Goal: Task Accomplishment & Management: Use online tool/utility

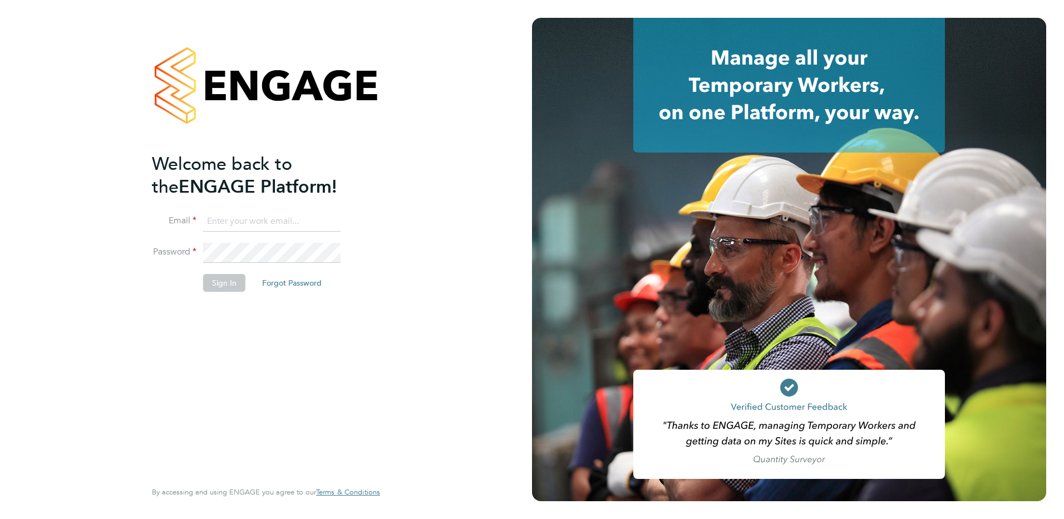
type input "payroll@vgcgroup.co.uk"
click at [230, 287] on button "Sign In" at bounding box center [224, 283] width 42 height 18
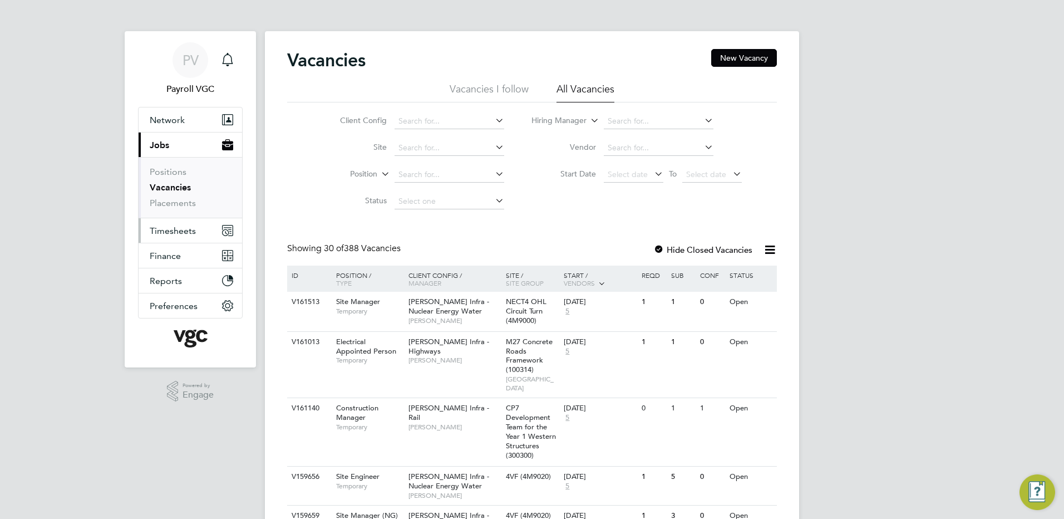
click at [187, 233] on span "Timesheets" at bounding box center [173, 230] width 46 height 11
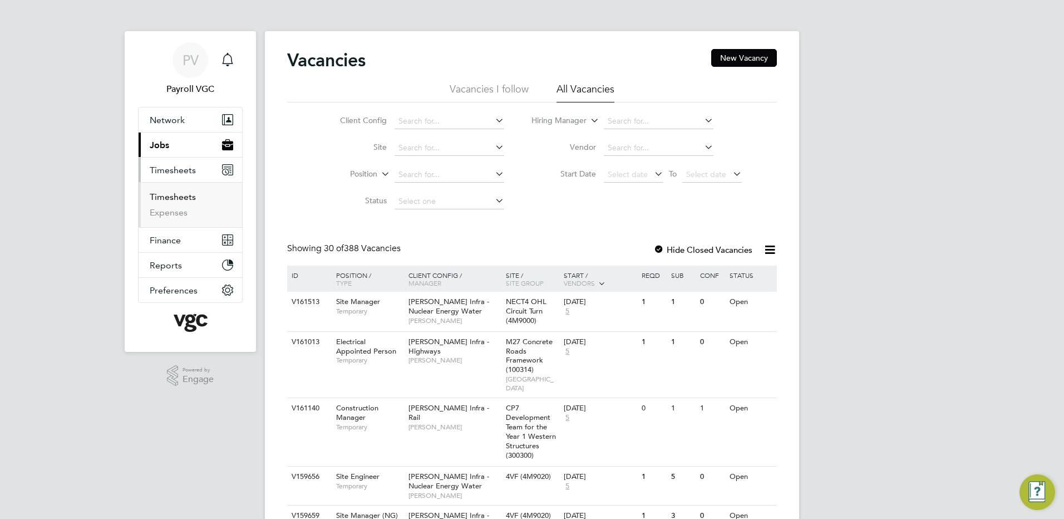
click at [180, 201] on link "Timesheets" at bounding box center [173, 196] width 46 height 11
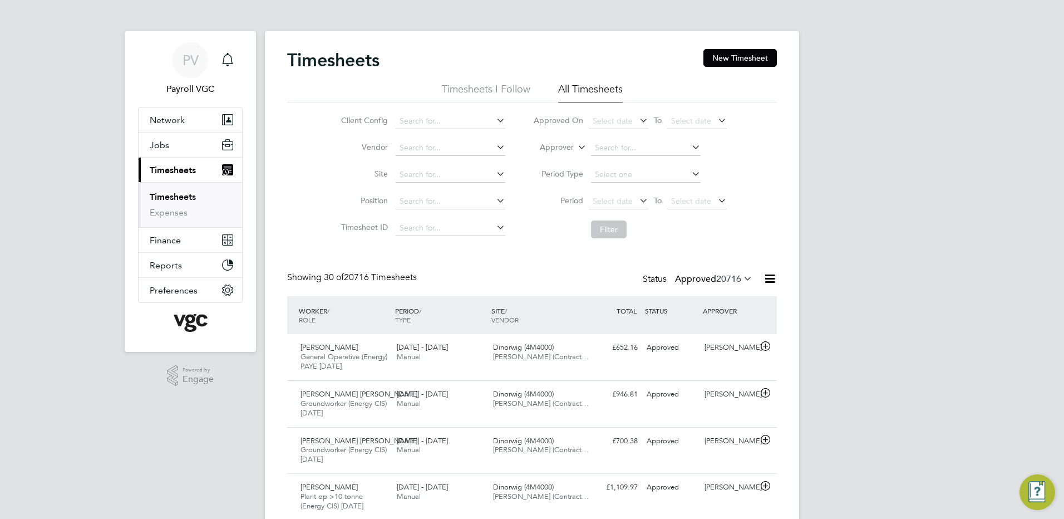
click at [769, 277] on icon at bounding box center [770, 279] width 14 height 14
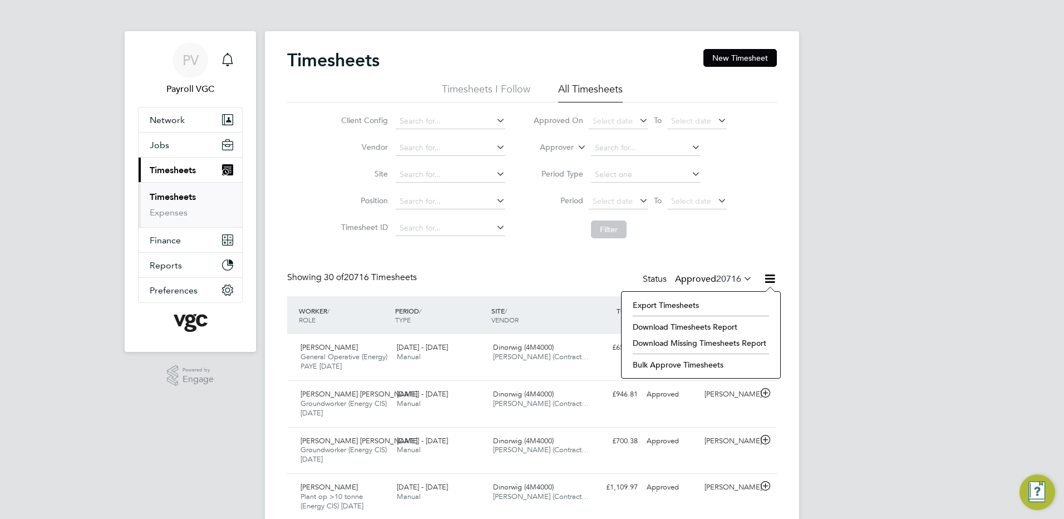
click at [648, 300] on li "Export Timesheets" at bounding box center [700, 305] width 147 height 16
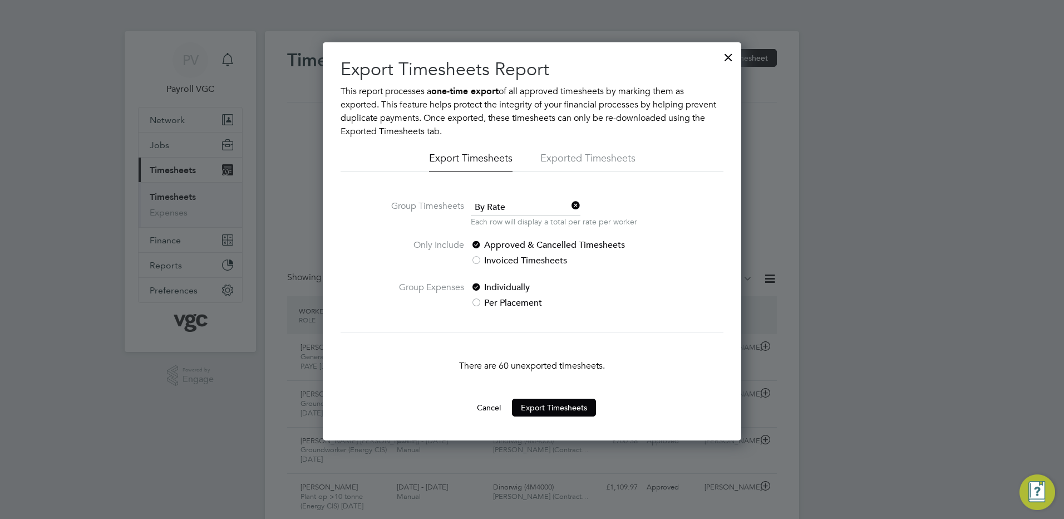
click at [500, 204] on span "By Rate" at bounding box center [526, 207] width 110 height 17
click at [483, 236] on li "By Date" at bounding box center [525, 237] width 111 height 14
click at [486, 408] on button "Cancel" at bounding box center [489, 407] width 42 height 18
